Goal: Check status: Check status

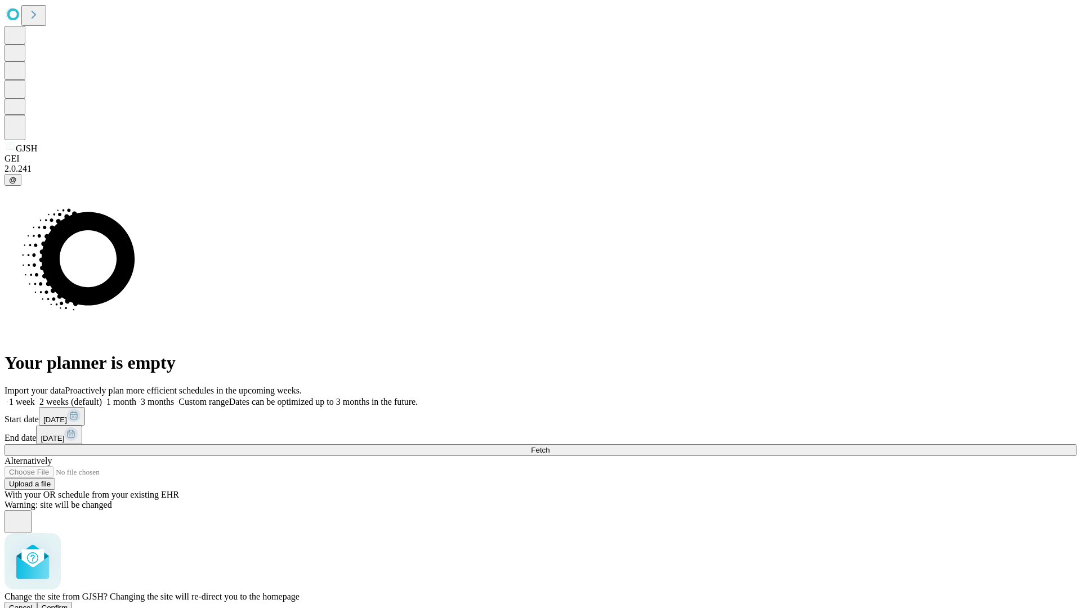
click at [68, 603] on span "Confirm" at bounding box center [55, 607] width 26 height 8
click at [136, 397] on label "1 month" at bounding box center [119, 402] width 34 height 10
click at [549, 446] on span "Fetch" at bounding box center [540, 450] width 19 height 8
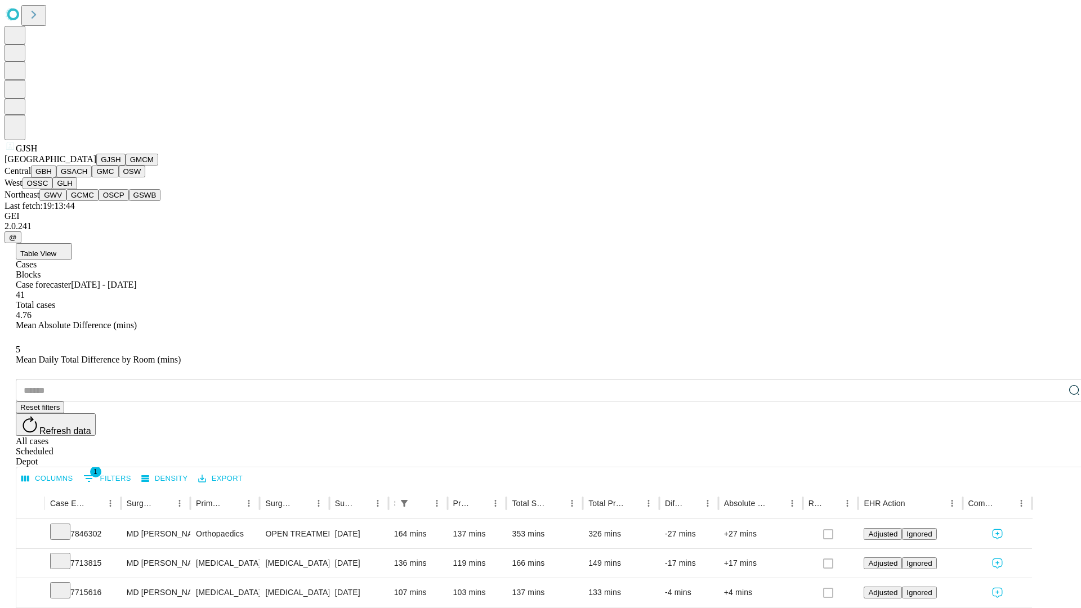
click at [125, 165] on button "GMCM" at bounding box center [141, 160] width 33 height 12
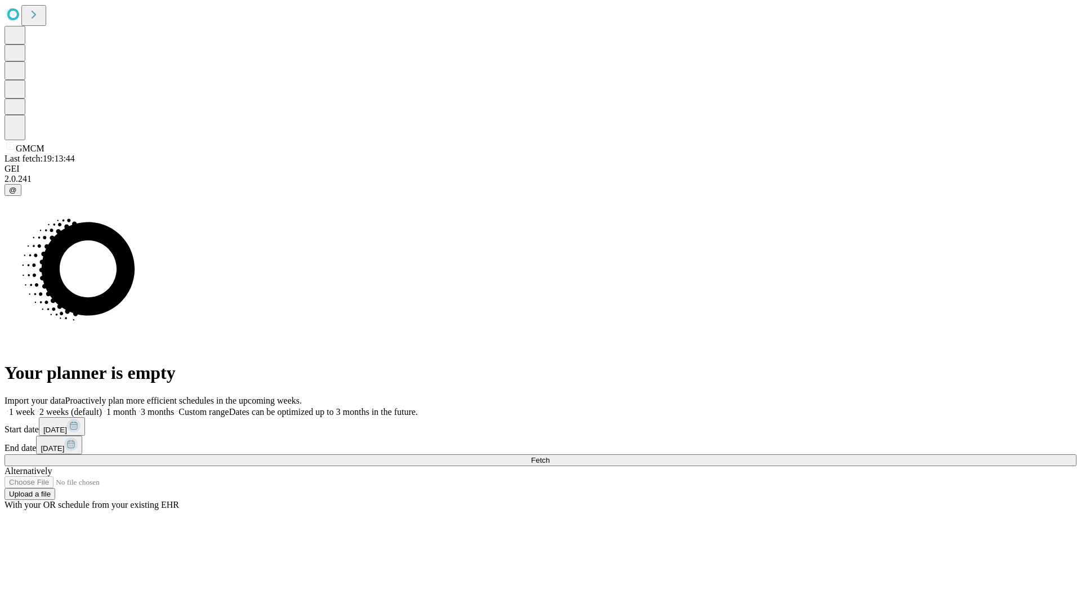
click at [136, 407] on label "1 month" at bounding box center [119, 412] width 34 height 10
click at [549, 456] on span "Fetch" at bounding box center [540, 460] width 19 height 8
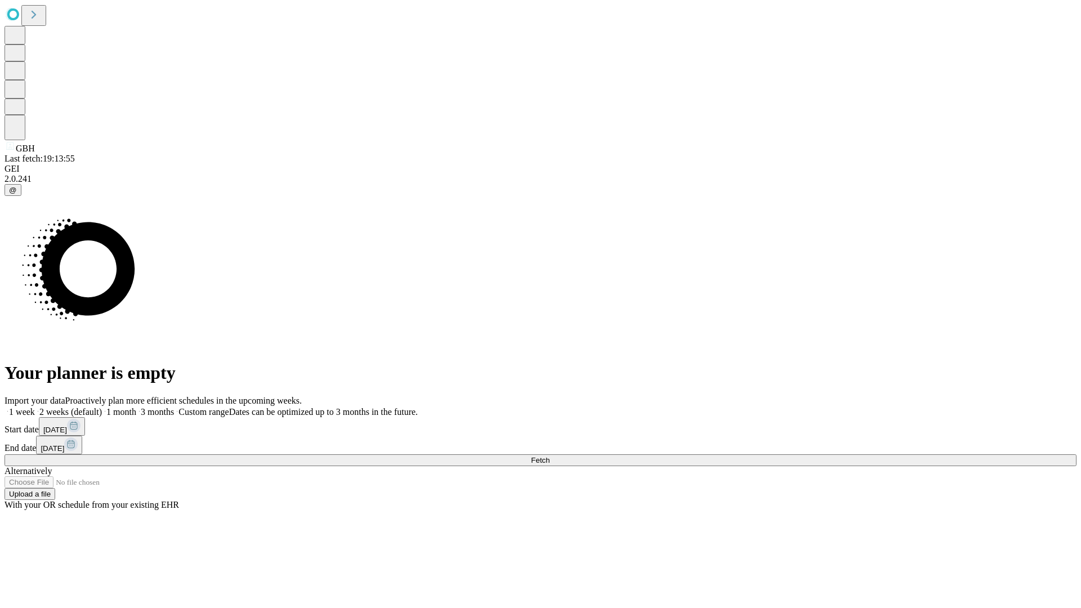
click at [136, 407] on label "1 month" at bounding box center [119, 412] width 34 height 10
click at [549, 456] on span "Fetch" at bounding box center [540, 460] width 19 height 8
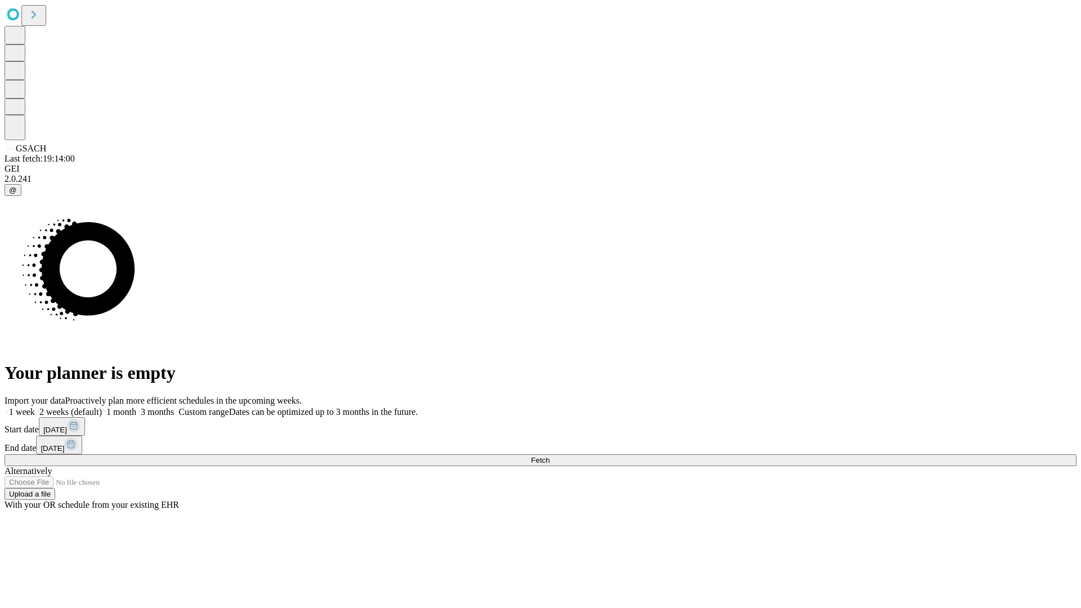
click at [136, 407] on label "1 month" at bounding box center [119, 412] width 34 height 10
click at [549, 456] on span "Fetch" at bounding box center [540, 460] width 19 height 8
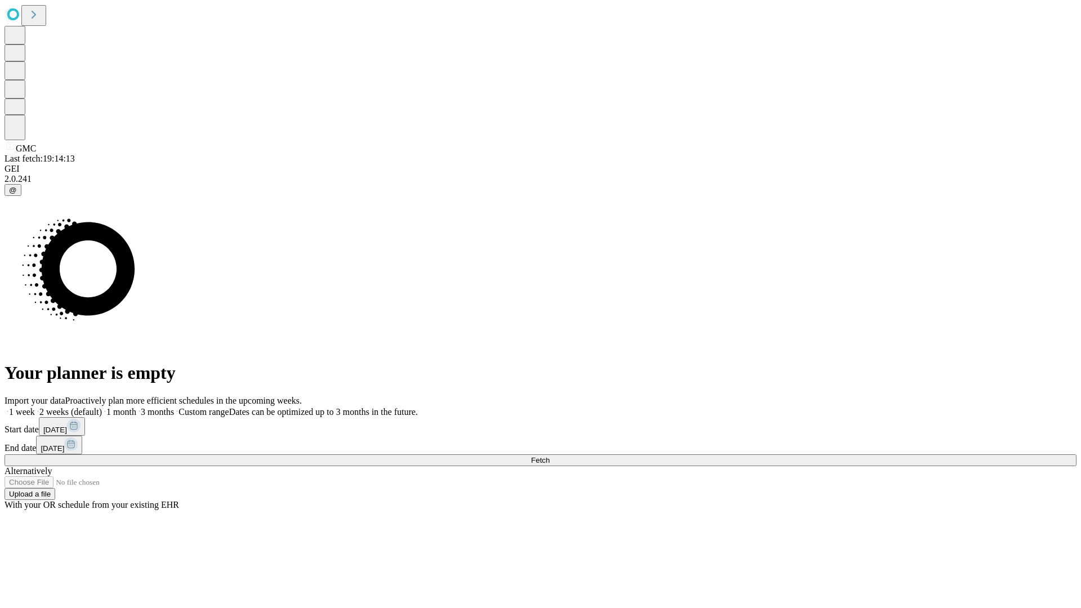
click at [136, 407] on label "1 month" at bounding box center [119, 412] width 34 height 10
click at [549, 456] on span "Fetch" at bounding box center [540, 460] width 19 height 8
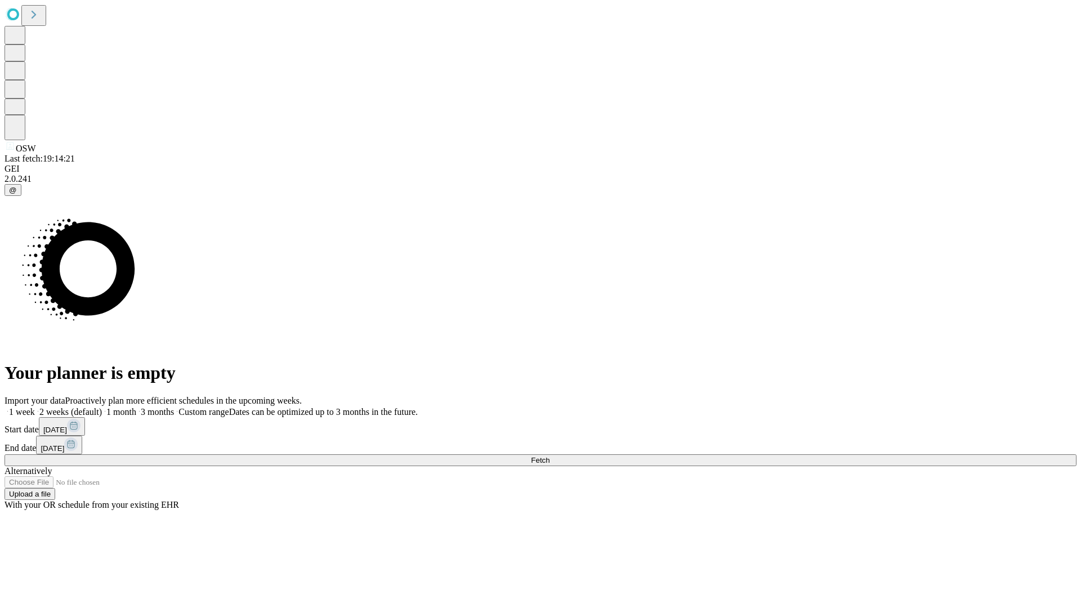
click at [549, 456] on span "Fetch" at bounding box center [540, 460] width 19 height 8
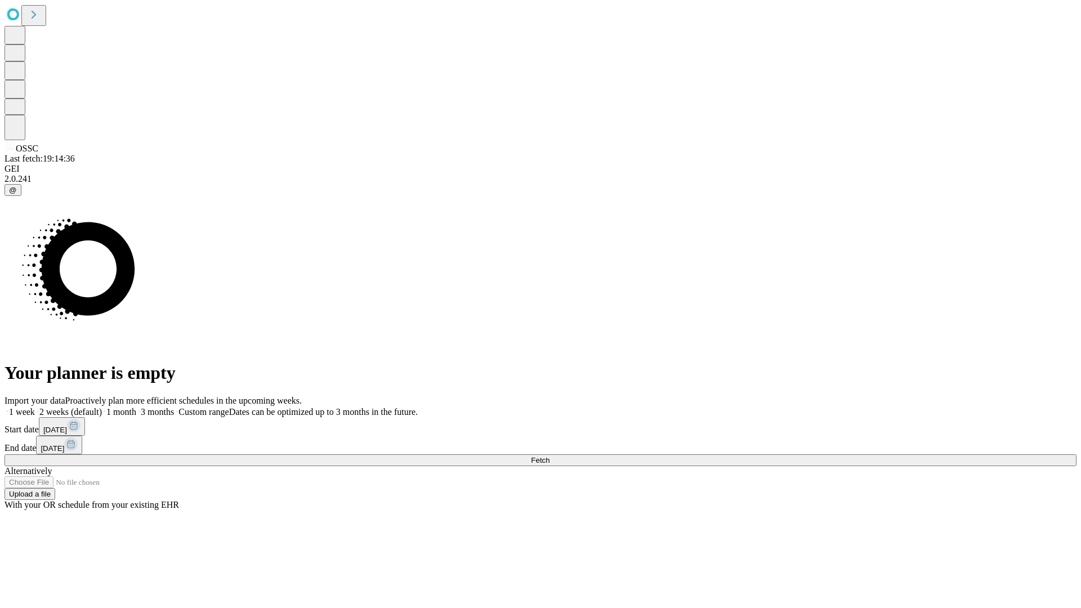
click at [136, 407] on label "1 month" at bounding box center [119, 412] width 34 height 10
click at [549, 456] on span "Fetch" at bounding box center [540, 460] width 19 height 8
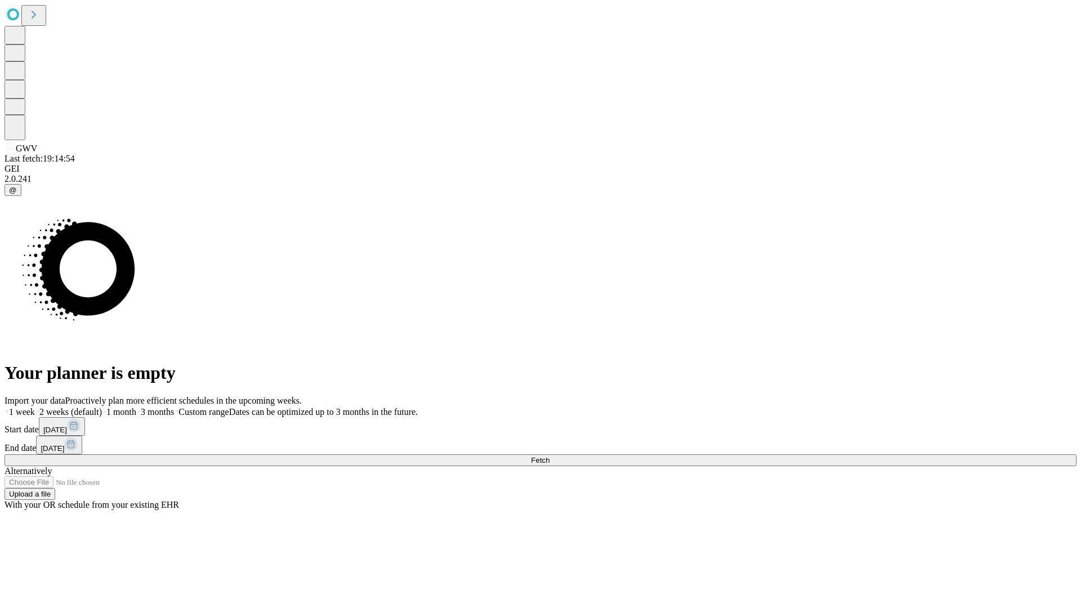
click at [549, 456] on span "Fetch" at bounding box center [540, 460] width 19 height 8
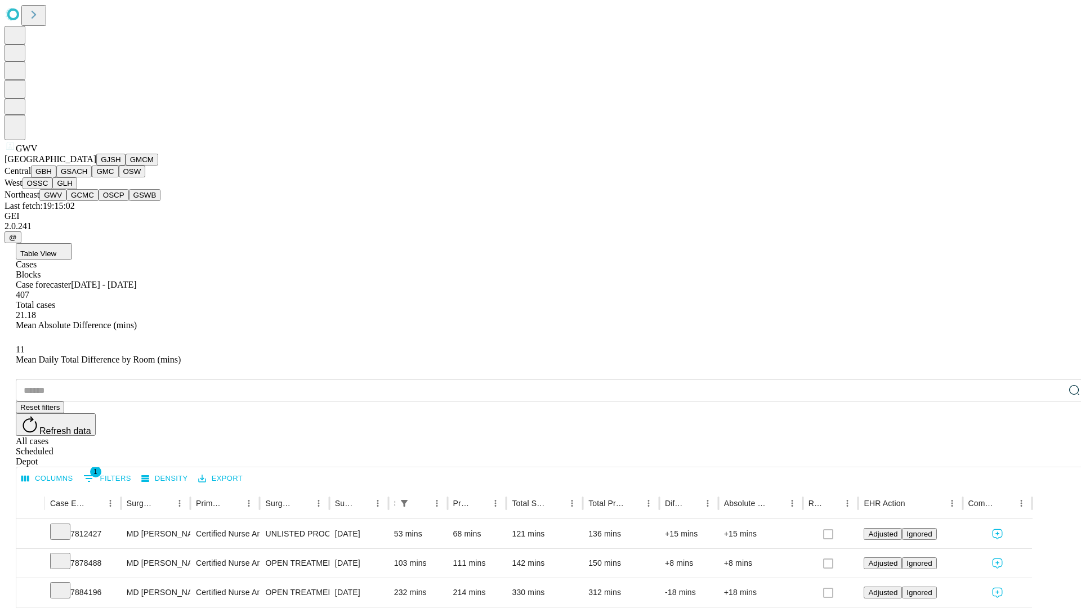
click at [87, 201] on button "GCMC" at bounding box center [82, 195] width 32 height 12
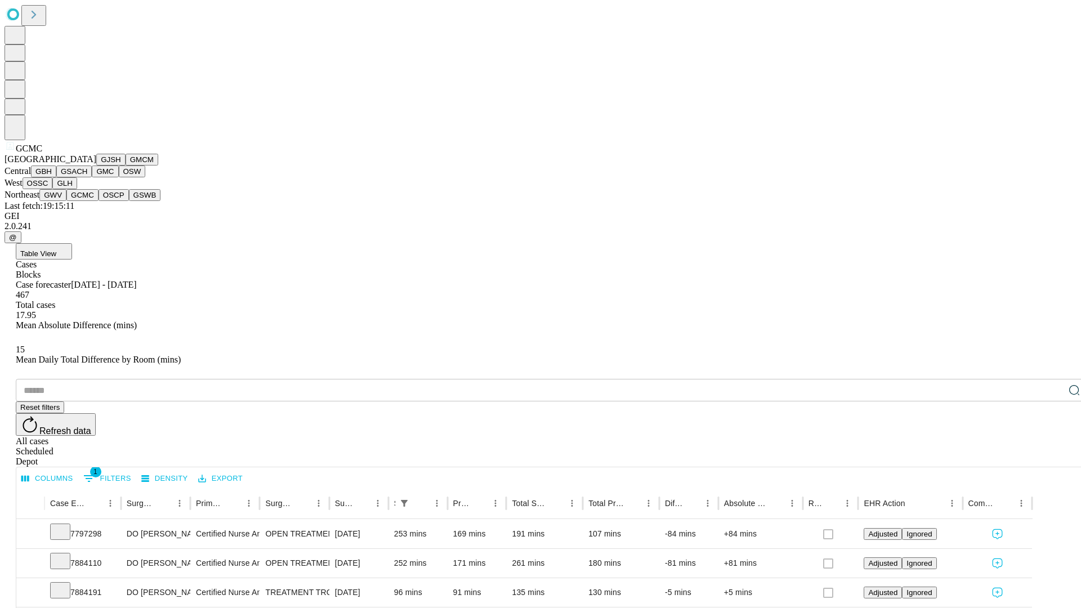
click at [98, 201] on button "OSCP" at bounding box center [113, 195] width 30 height 12
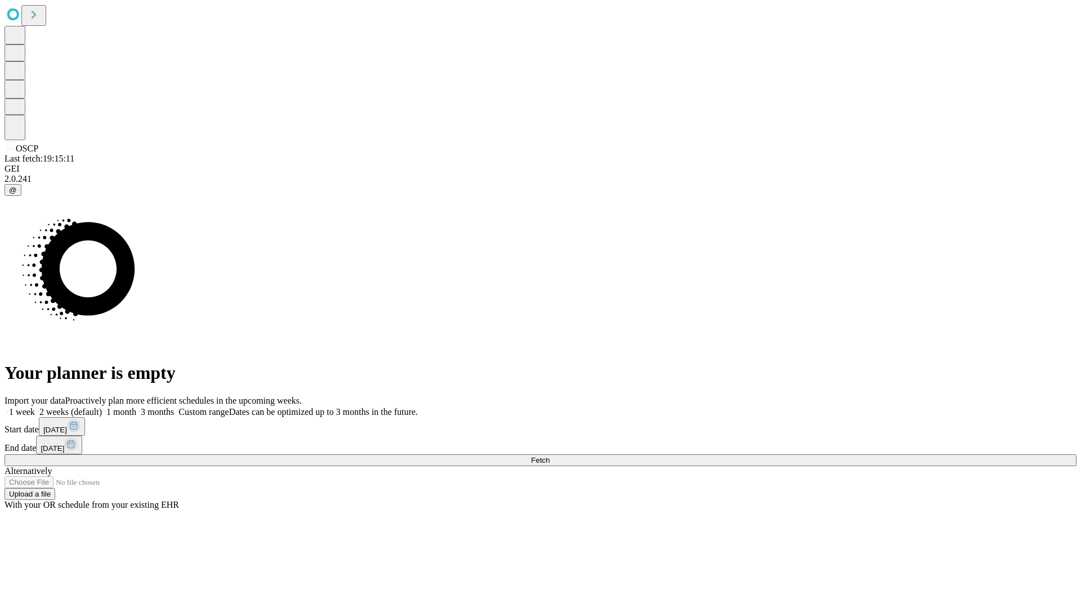
click at [136, 407] on label "1 month" at bounding box center [119, 412] width 34 height 10
click at [549, 456] on span "Fetch" at bounding box center [540, 460] width 19 height 8
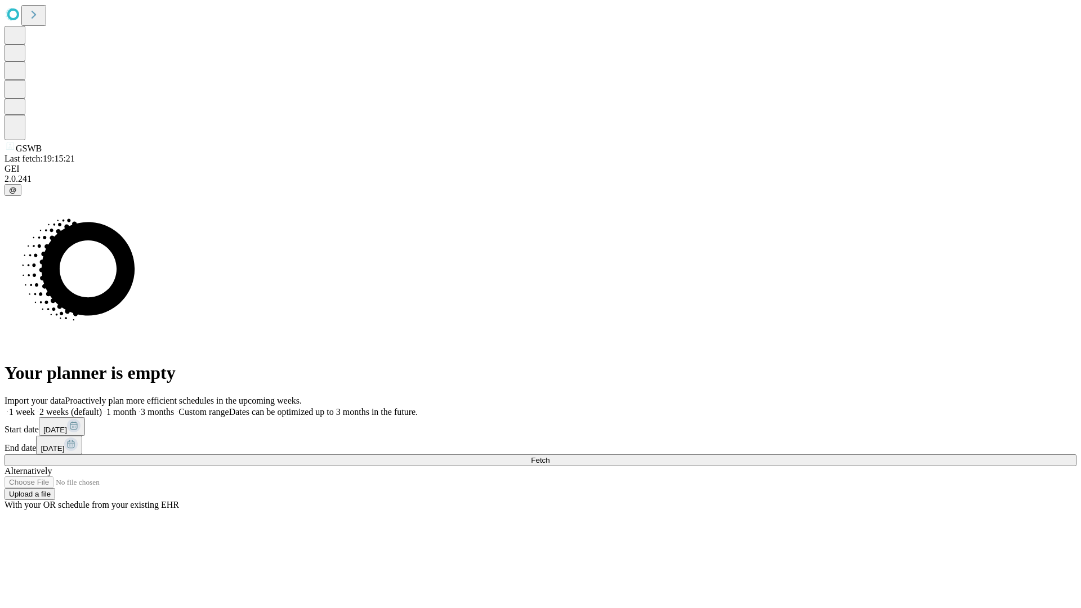
click at [136, 407] on label "1 month" at bounding box center [119, 412] width 34 height 10
click at [549, 456] on span "Fetch" at bounding box center [540, 460] width 19 height 8
